Goal: Entertainment & Leisure: Consume media (video, audio)

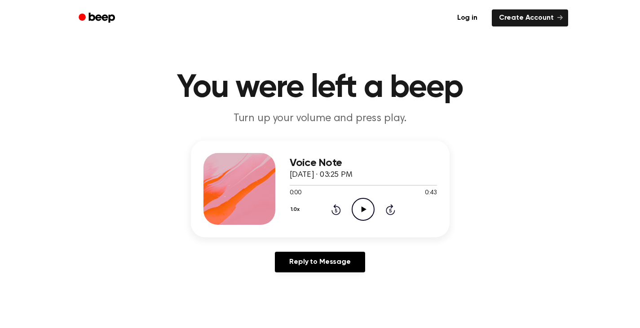
click at [362, 203] on icon "Play Audio" at bounding box center [363, 209] width 23 height 23
click at [361, 203] on icon "Play Audio" at bounding box center [363, 209] width 23 height 23
click at [369, 209] on icon "Play Audio" at bounding box center [363, 209] width 23 height 23
click at [358, 212] on icon "Play Audio" at bounding box center [363, 209] width 23 height 23
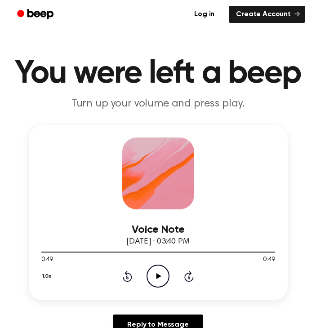
click at [155, 274] on icon "Play Audio" at bounding box center [157, 276] width 23 height 23
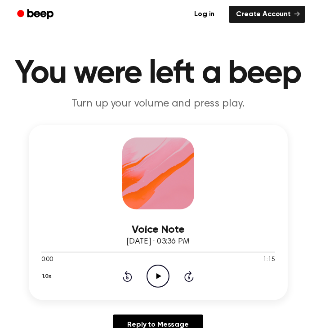
click at [158, 271] on icon "Play Audio" at bounding box center [157, 276] width 23 height 23
click at [161, 274] on icon "Pause Audio" at bounding box center [157, 276] width 23 height 23
click at [154, 285] on icon "Play Audio" at bounding box center [157, 276] width 23 height 23
click at [155, 275] on icon "Pause Audio" at bounding box center [157, 276] width 23 height 23
click at [160, 272] on icon "Play Audio" at bounding box center [157, 276] width 23 height 23
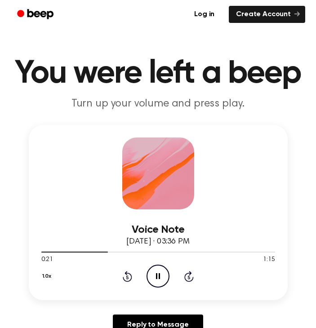
click at [158, 271] on icon "Pause Audio" at bounding box center [157, 276] width 23 height 23
click at [126, 275] on icon "Rewind 5 seconds" at bounding box center [127, 276] width 10 height 12
click at [151, 274] on icon "Play Audio" at bounding box center [157, 276] width 23 height 23
click at [154, 275] on icon "Pause Audio" at bounding box center [157, 276] width 23 height 23
click at [156, 276] on icon "Play Audio" at bounding box center [157, 276] width 23 height 23
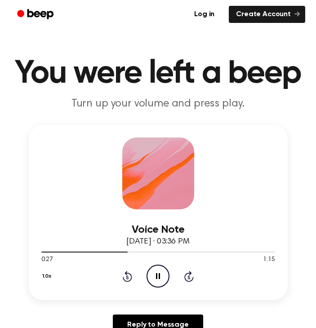
click at [156, 276] on icon at bounding box center [158, 276] width 4 height 6
click at [156, 270] on icon "Play Audio" at bounding box center [157, 276] width 23 height 23
click at [156, 274] on icon at bounding box center [158, 276] width 4 height 6
click at [154, 276] on icon "Play Audio" at bounding box center [157, 276] width 23 height 23
click at [159, 273] on icon at bounding box center [158, 276] width 4 height 6
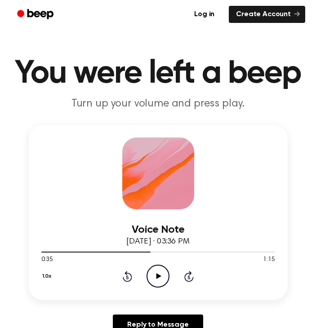
click at [158, 284] on icon "Play Audio" at bounding box center [157, 276] width 23 height 23
click at [125, 274] on icon at bounding box center [127, 276] width 9 height 11
click at [161, 274] on icon "Pause Audio" at bounding box center [157, 276] width 23 height 23
click at [160, 281] on icon "Play Audio" at bounding box center [157, 276] width 23 height 23
click at [128, 276] on icon at bounding box center [127, 277] width 2 height 4
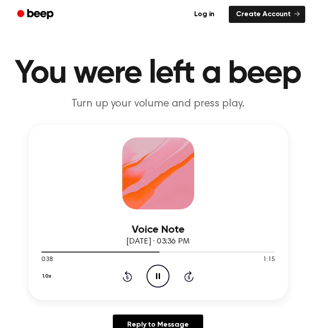
click at [159, 277] on icon at bounding box center [158, 276] width 4 height 6
click at [155, 276] on icon "Play Audio" at bounding box center [157, 276] width 23 height 23
click at [159, 271] on icon "Pause Audio" at bounding box center [157, 276] width 23 height 23
click at [153, 278] on icon "Play Audio" at bounding box center [157, 276] width 23 height 23
click at [159, 272] on icon "Pause Audio" at bounding box center [157, 276] width 23 height 23
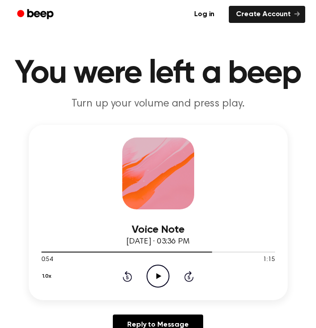
click at [158, 271] on icon "Play Audio" at bounding box center [157, 276] width 23 height 23
click at [158, 271] on icon "Pause Audio" at bounding box center [157, 276] width 23 height 23
click at [158, 271] on icon "Play Audio" at bounding box center [157, 276] width 23 height 23
click at [159, 270] on icon "Pause Audio" at bounding box center [157, 276] width 23 height 23
drag, startPoint x: 229, startPoint y: 252, endPoint x: 221, endPoint y: 252, distance: 7.6
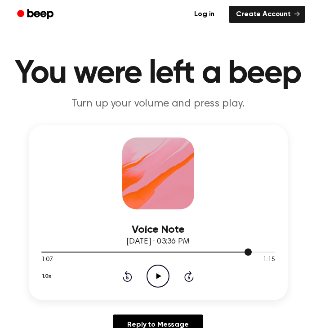
click at [221, 252] on div at bounding box center [146, 252] width 211 height 1
click at [116, 252] on div at bounding box center [158, 251] width 234 height 7
click at [153, 272] on icon "Play Audio" at bounding box center [157, 276] width 23 height 23
click at [156, 278] on icon at bounding box center [158, 276] width 4 height 6
click at [153, 278] on icon "Play Audio" at bounding box center [157, 276] width 23 height 23
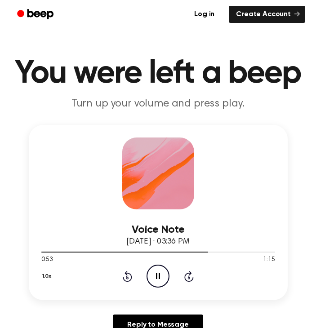
click at [152, 272] on icon "Pause Audio" at bounding box center [157, 276] width 23 height 23
click at [156, 277] on icon "Play Audio" at bounding box center [157, 276] width 23 height 23
click at [159, 274] on icon at bounding box center [158, 276] width 4 height 6
click at [159, 282] on icon "Play Audio" at bounding box center [157, 276] width 23 height 23
click at [158, 280] on icon "Pause Audio" at bounding box center [157, 276] width 23 height 23
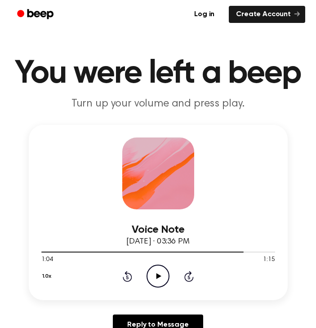
click at [158, 272] on icon "Play Audio" at bounding box center [157, 276] width 23 height 23
click at [155, 269] on icon "Pause Audio" at bounding box center [157, 276] width 23 height 23
click at [156, 276] on icon "Play Audio" at bounding box center [157, 276] width 23 height 23
click at [161, 277] on icon "Pause Audio" at bounding box center [157, 276] width 23 height 23
click at [129, 275] on icon "Rewind 5 seconds" at bounding box center [127, 276] width 10 height 12
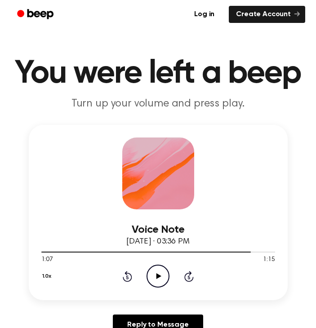
click at [161, 275] on icon "Play Audio" at bounding box center [157, 276] width 23 height 23
click at [241, 253] on div at bounding box center [158, 251] width 234 height 7
click at [162, 271] on icon "Play Audio" at bounding box center [157, 276] width 23 height 23
click at [163, 263] on div "1:12 1:15" at bounding box center [158, 259] width 234 height 9
click at [159, 275] on icon at bounding box center [158, 276] width 4 height 6
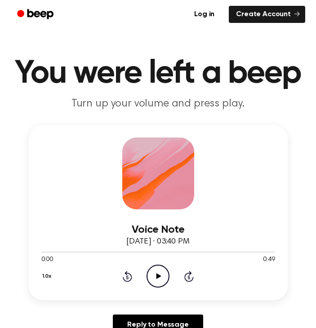
click at [161, 275] on icon "Play Audio" at bounding box center [157, 276] width 23 height 23
click at [159, 276] on icon at bounding box center [158, 276] width 4 height 6
click at [155, 276] on icon "Play Audio" at bounding box center [157, 276] width 23 height 23
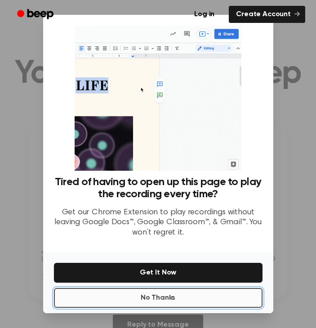
click at [168, 296] on button "No Thanks" at bounding box center [158, 298] width 208 height 20
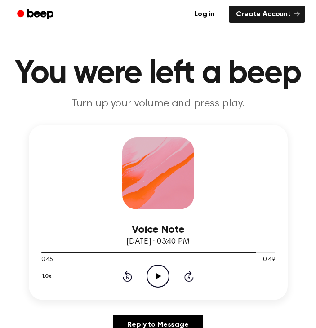
click at [158, 279] on icon "Play Audio" at bounding box center [157, 276] width 23 height 23
click at [128, 272] on icon "Rewind 5 seconds" at bounding box center [127, 276] width 10 height 12
